Goal: Find specific page/section: Find specific page/section

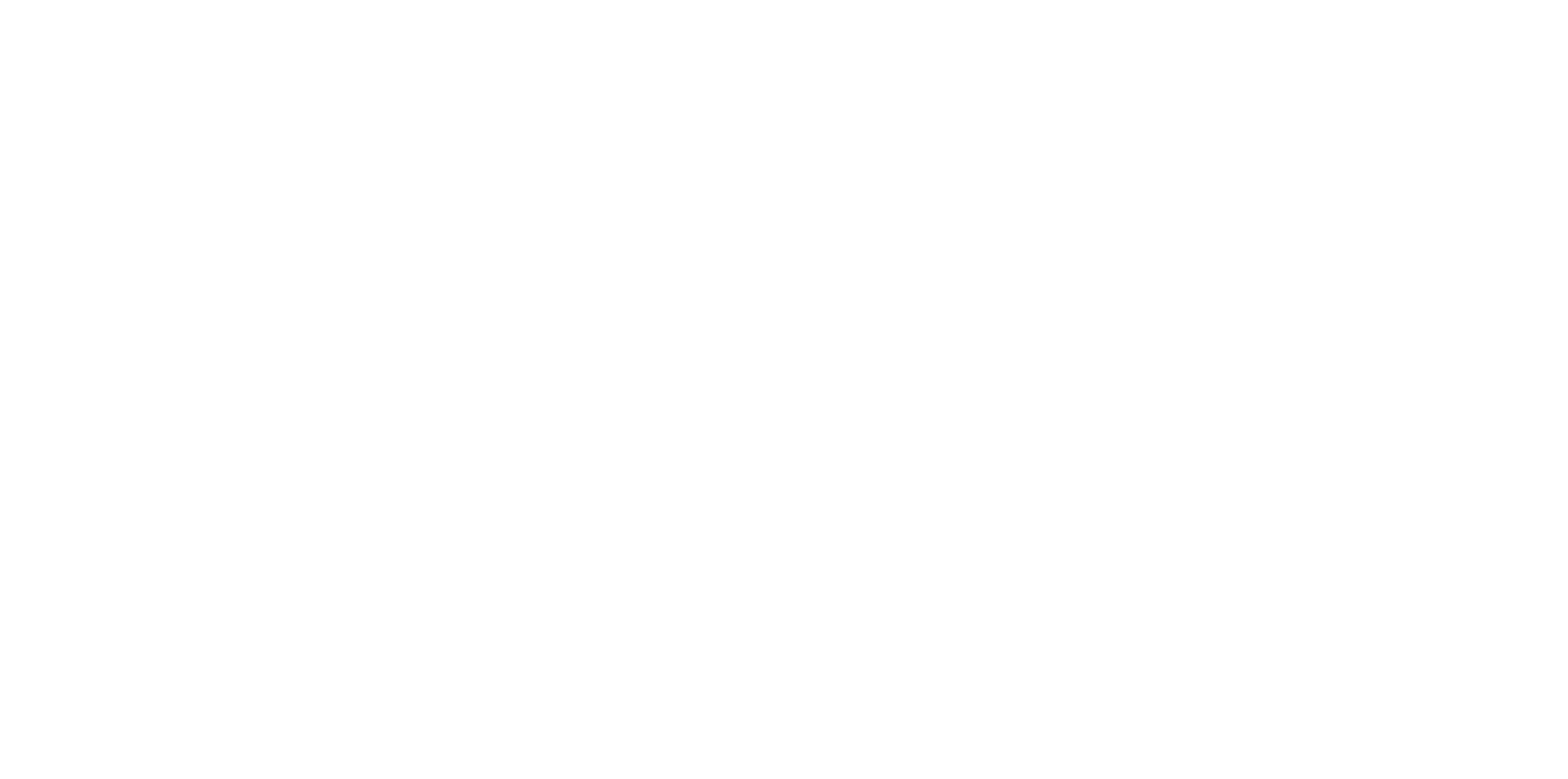
select select "Song"
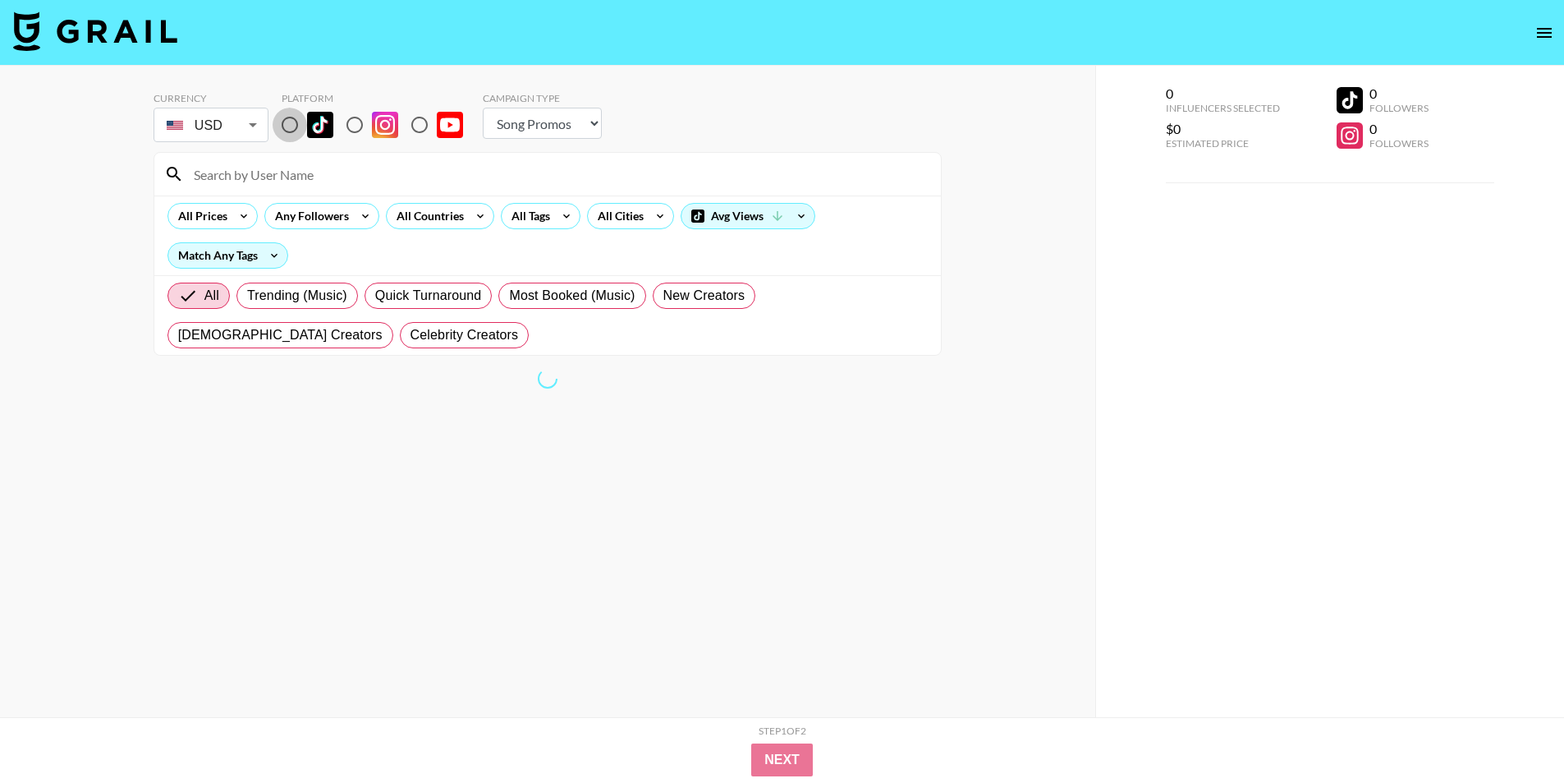
click at [295, 121] on input "radio" at bounding box center [290, 125] width 34 height 34
radio input "true"
click at [316, 168] on input at bounding box center [557, 174] width 747 height 26
paste input "ximenamirandafl"
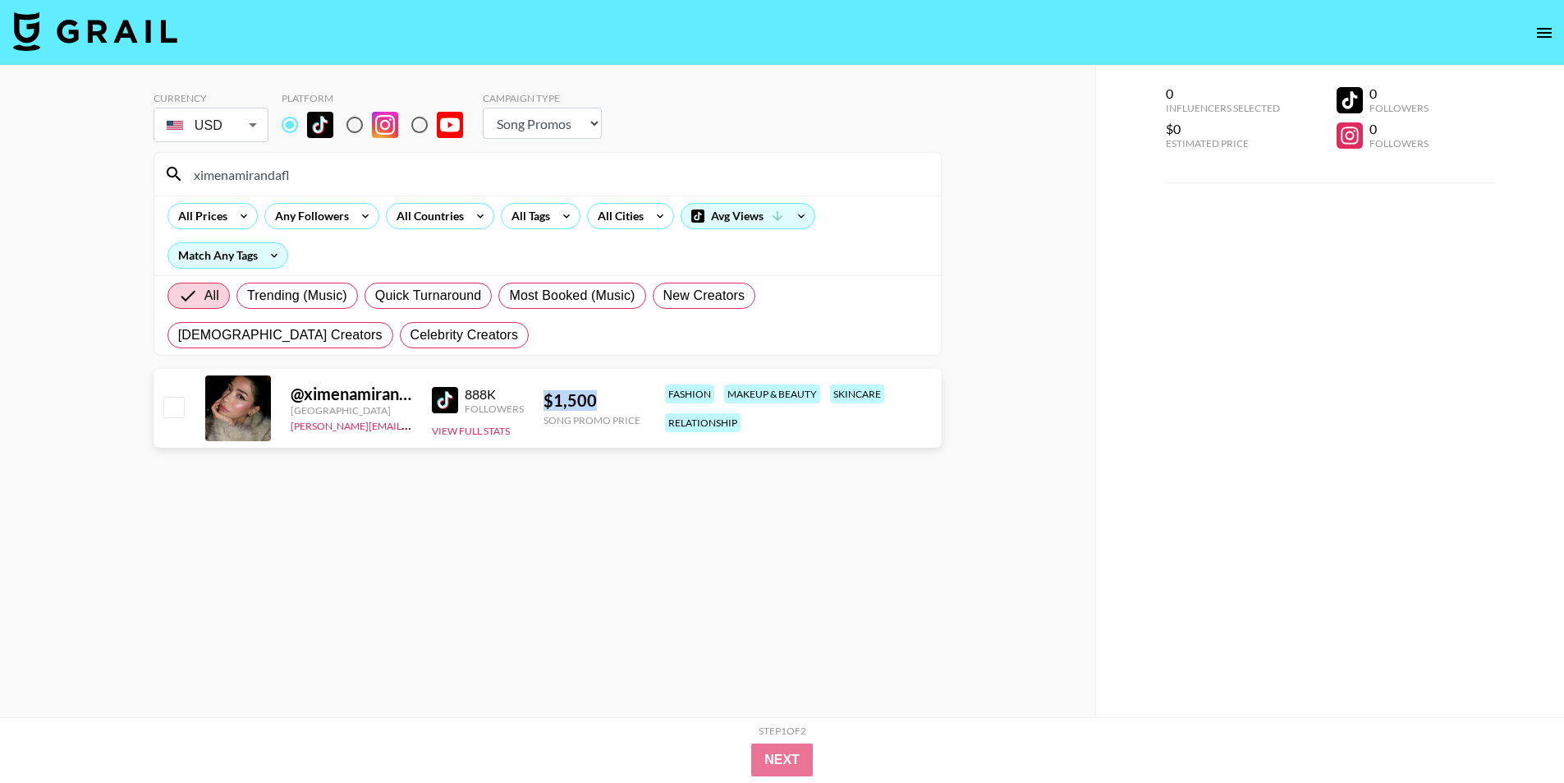
drag, startPoint x: 543, startPoint y: 398, endPoint x: 619, endPoint y: 398, distance: 76.4
click at [619, 398] on div "$ 1,500" at bounding box center [592, 400] width 97 height 21
click at [252, 170] on input "ximenamirandafl" at bounding box center [557, 174] width 747 height 26
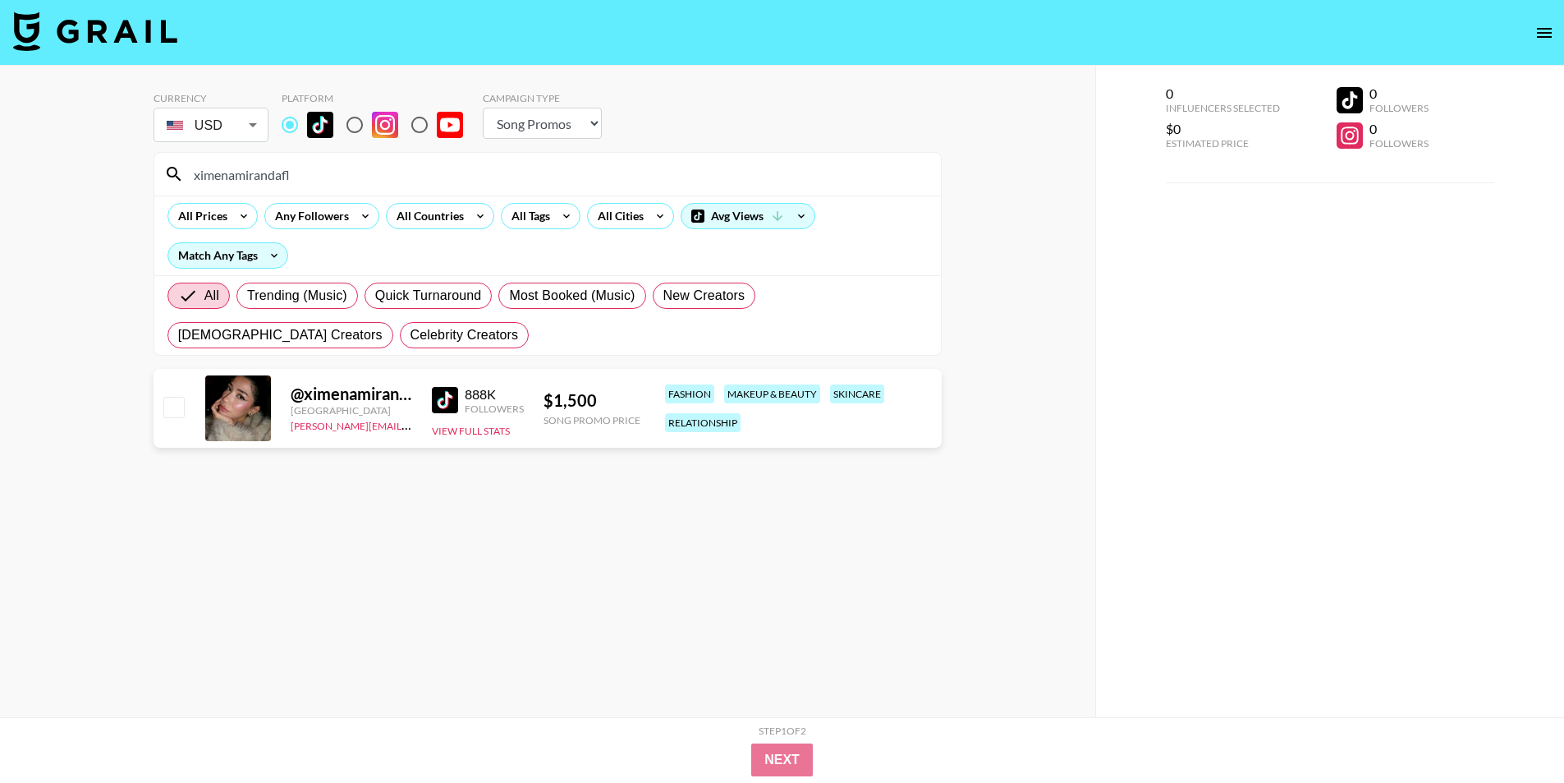
paste input "jasminevillegas1207 -"
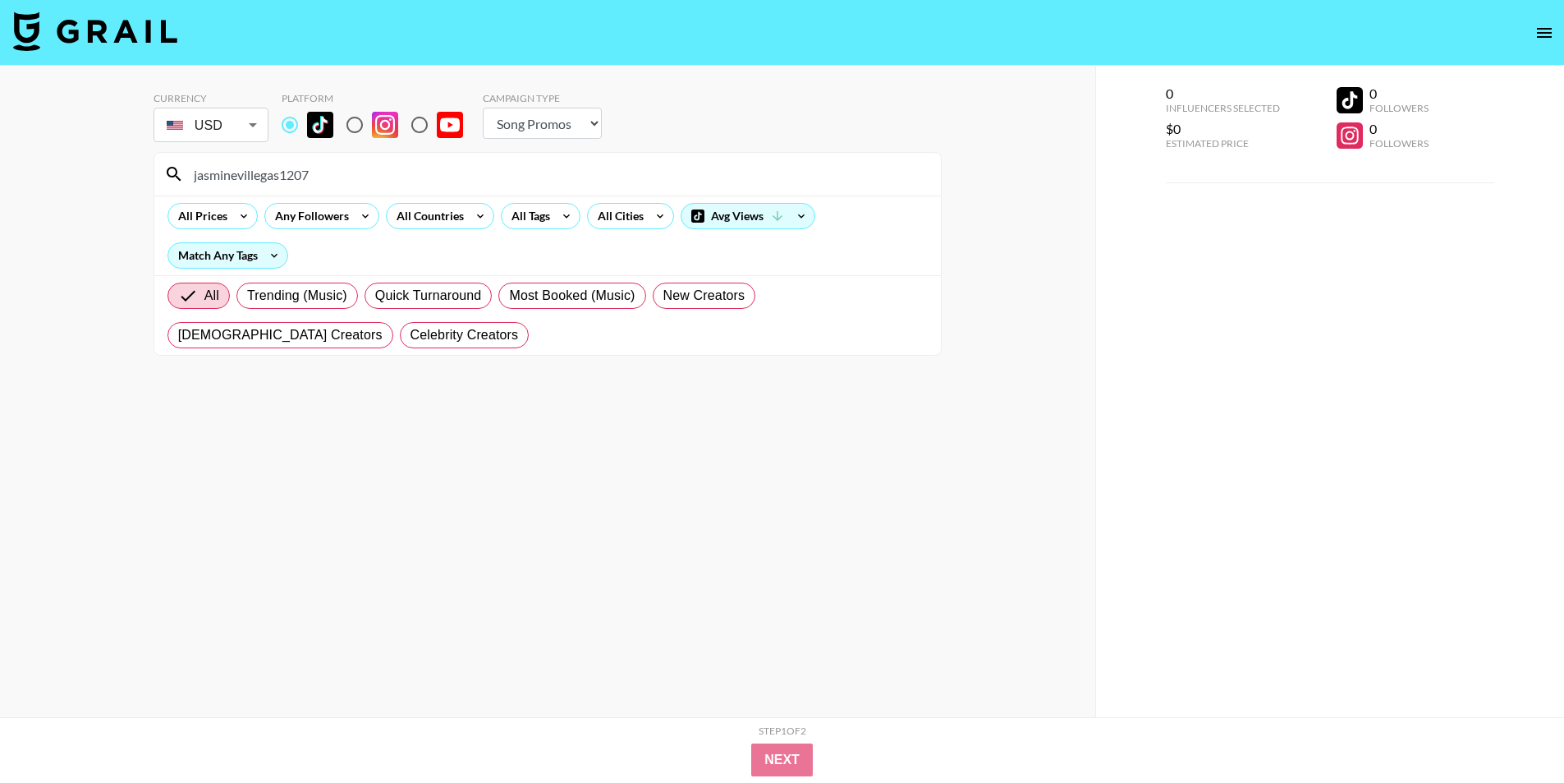
type input "jasminevillegas1207"
